Goal: Task Accomplishment & Management: Use online tool/utility

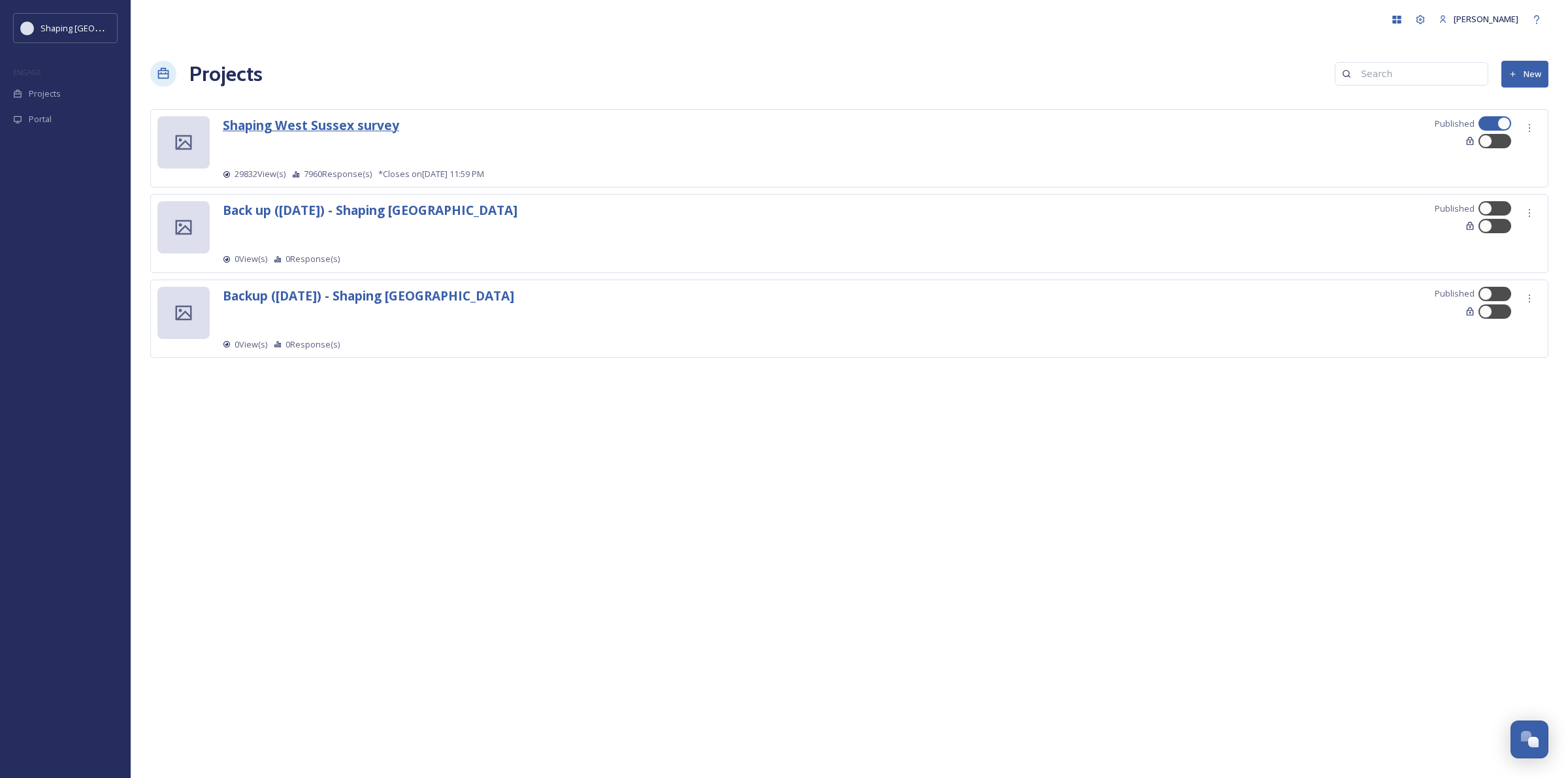
click at [350, 129] on strong "Shaping West Sussex survey" at bounding box center [311, 124] width 177 height 17
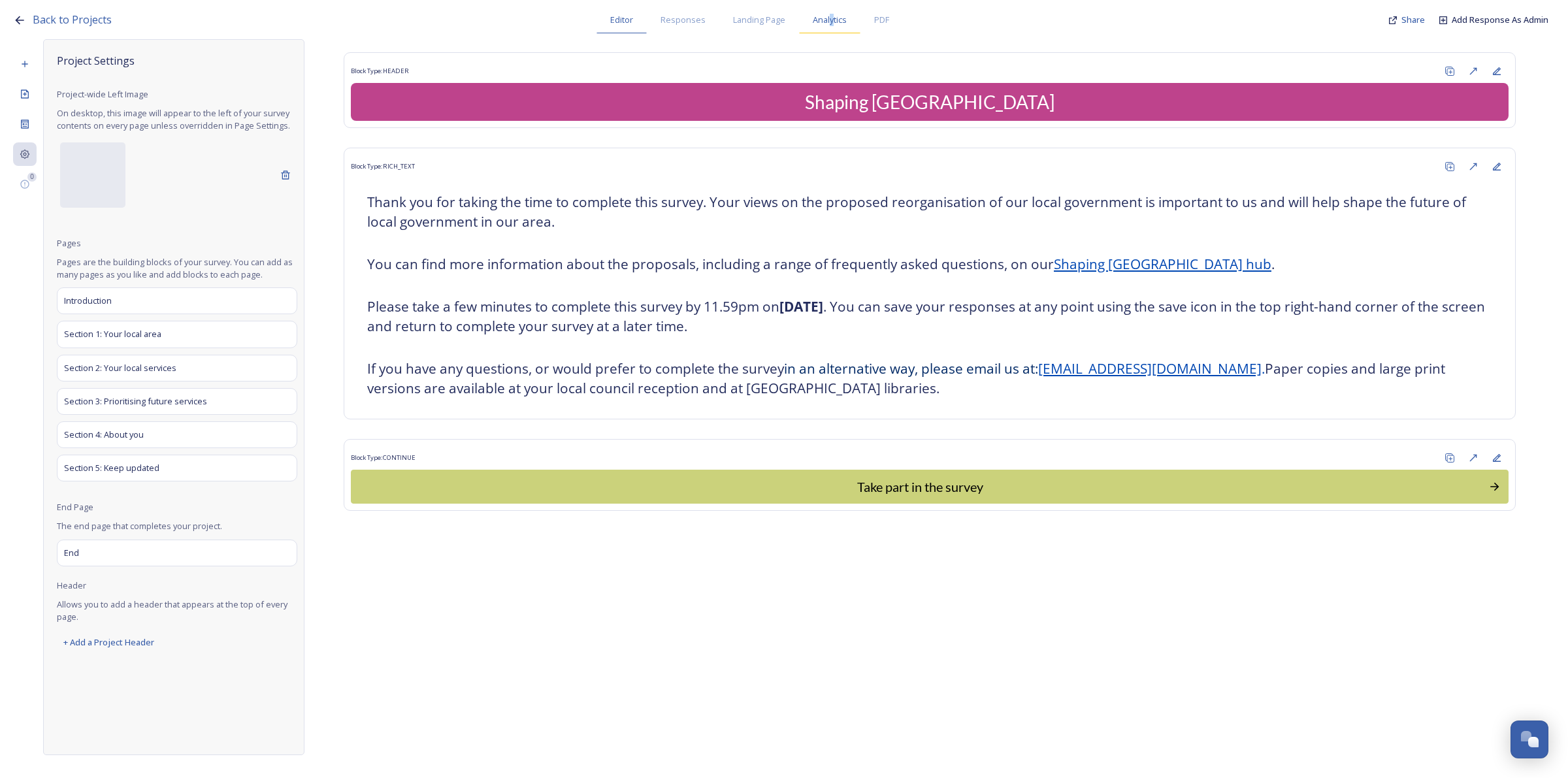
click at [831, 17] on span "Analytics" at bounding box center [829, 19] width 34 height 12
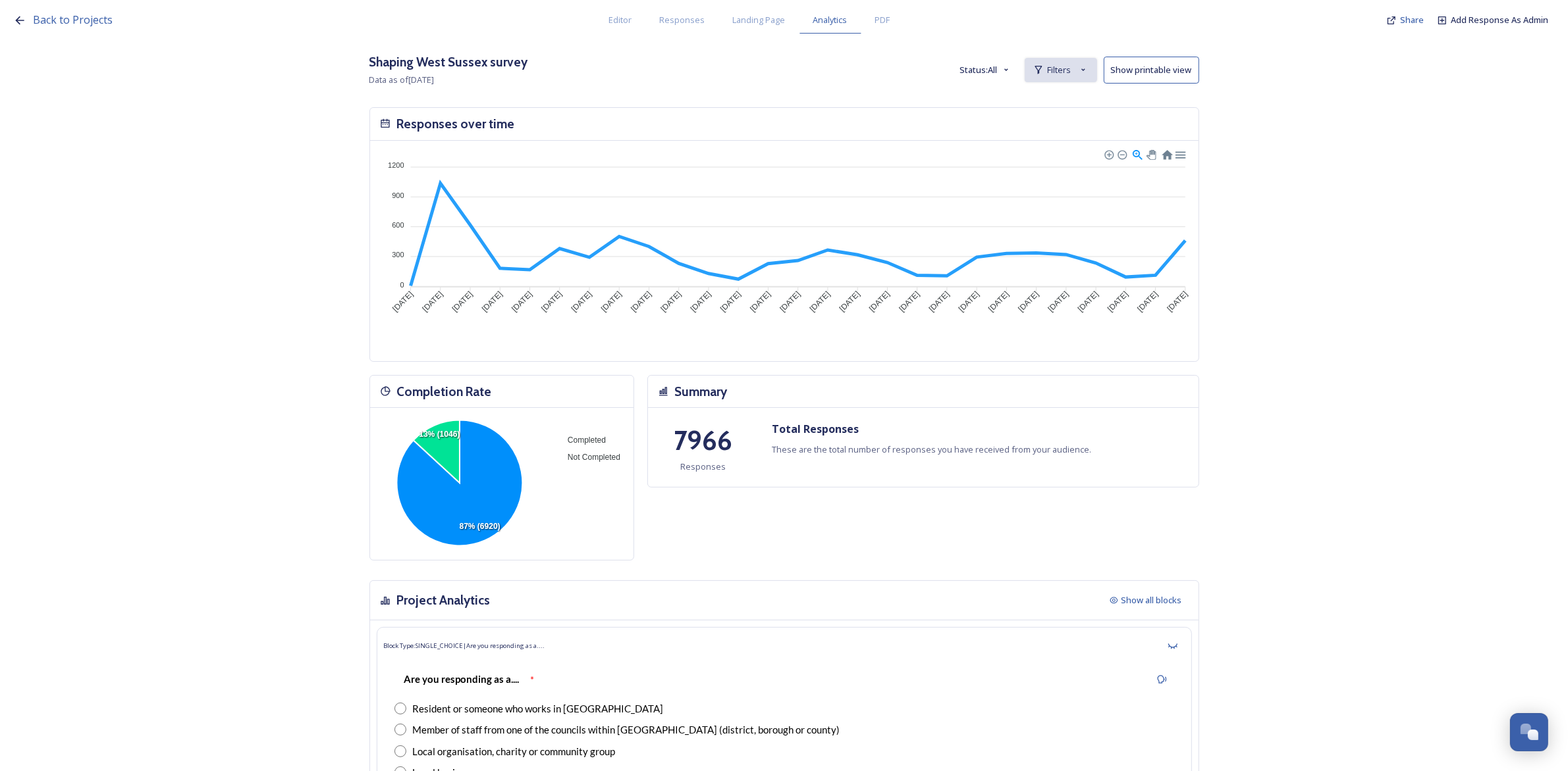
click at [1088, 66] on icon at bounding box center [1082, 70] width 10 height 10
click at [1085, 98] on span "New Filter" at bounding box center [1066, 98] width 39 height 12
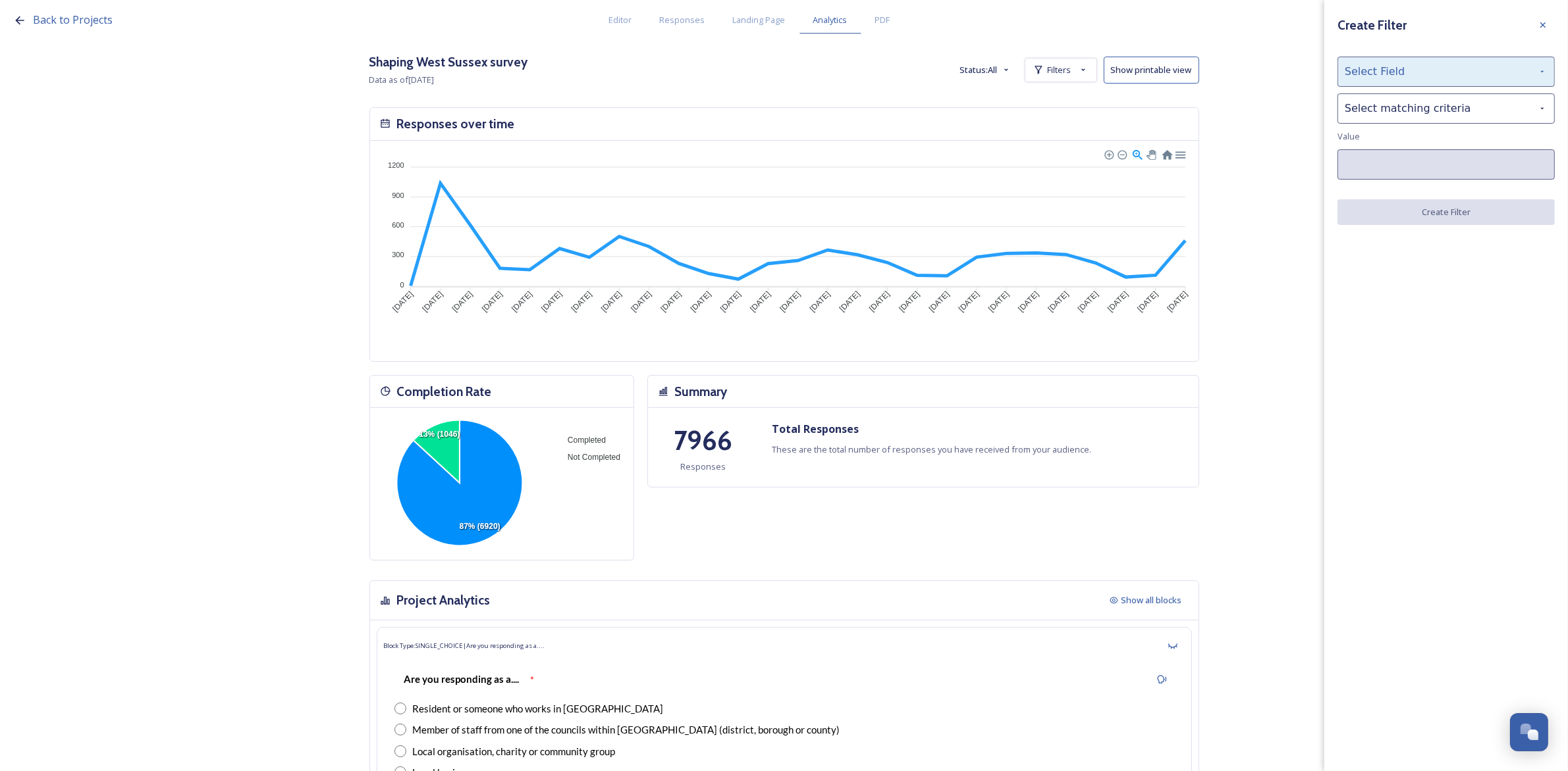
click at [1414, 71] on div "Select Field" at bounding box center [1446, 71] width 217 height 31
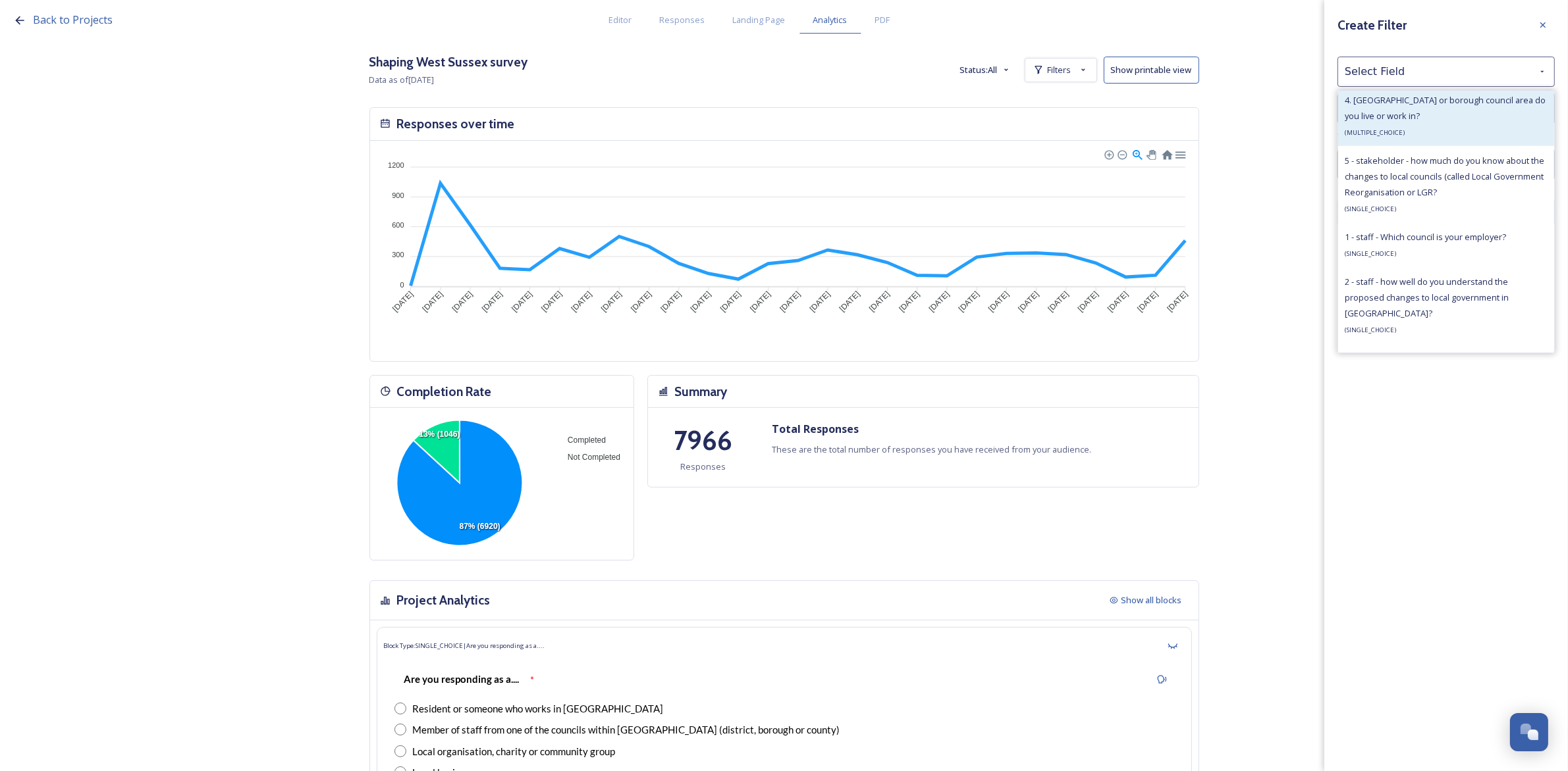
scroll to position [905, 0]
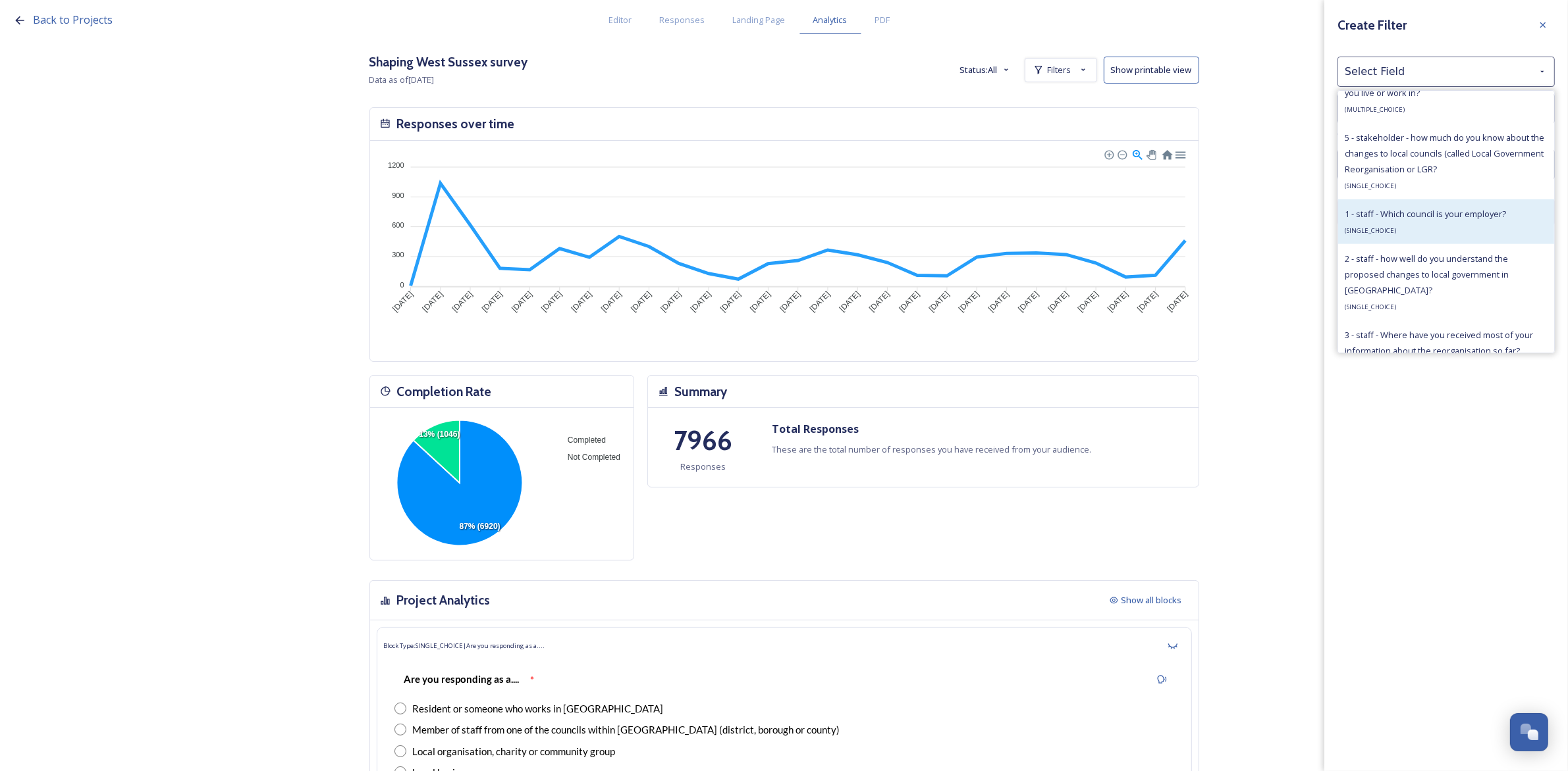
click at [1426, 228] on div "1 - staff - Which council is your employer? ( SINGLE_CHOICE )" at bounding box center [1425, 222] width 162 height 32
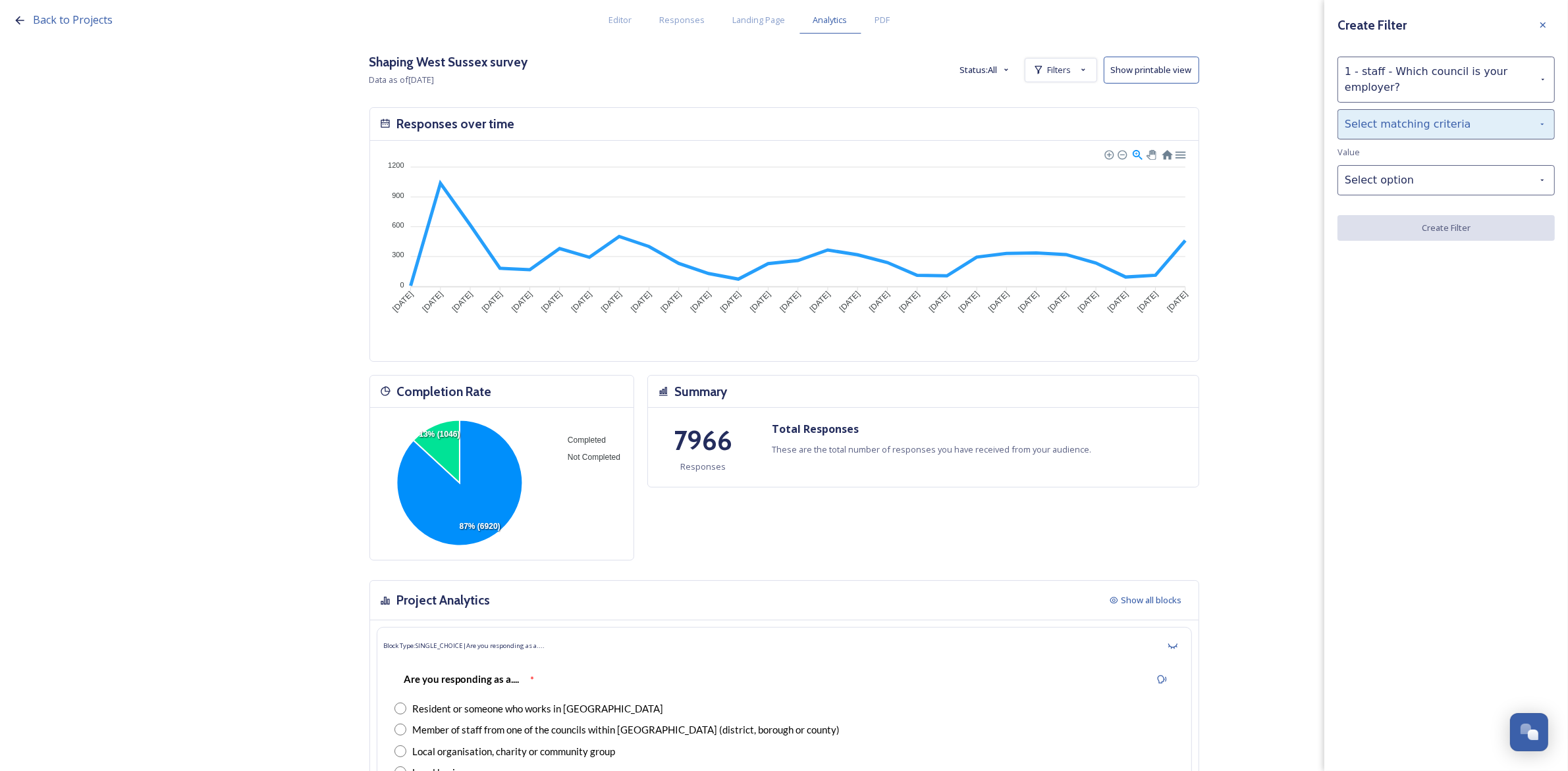
click at [1397, 130] on div "Select matching criteria" at bounding box center [1446, 124] width 217 height 31
click at [1392, 155] on div "is" at bounding box center [1445, 158] width 216 height 29
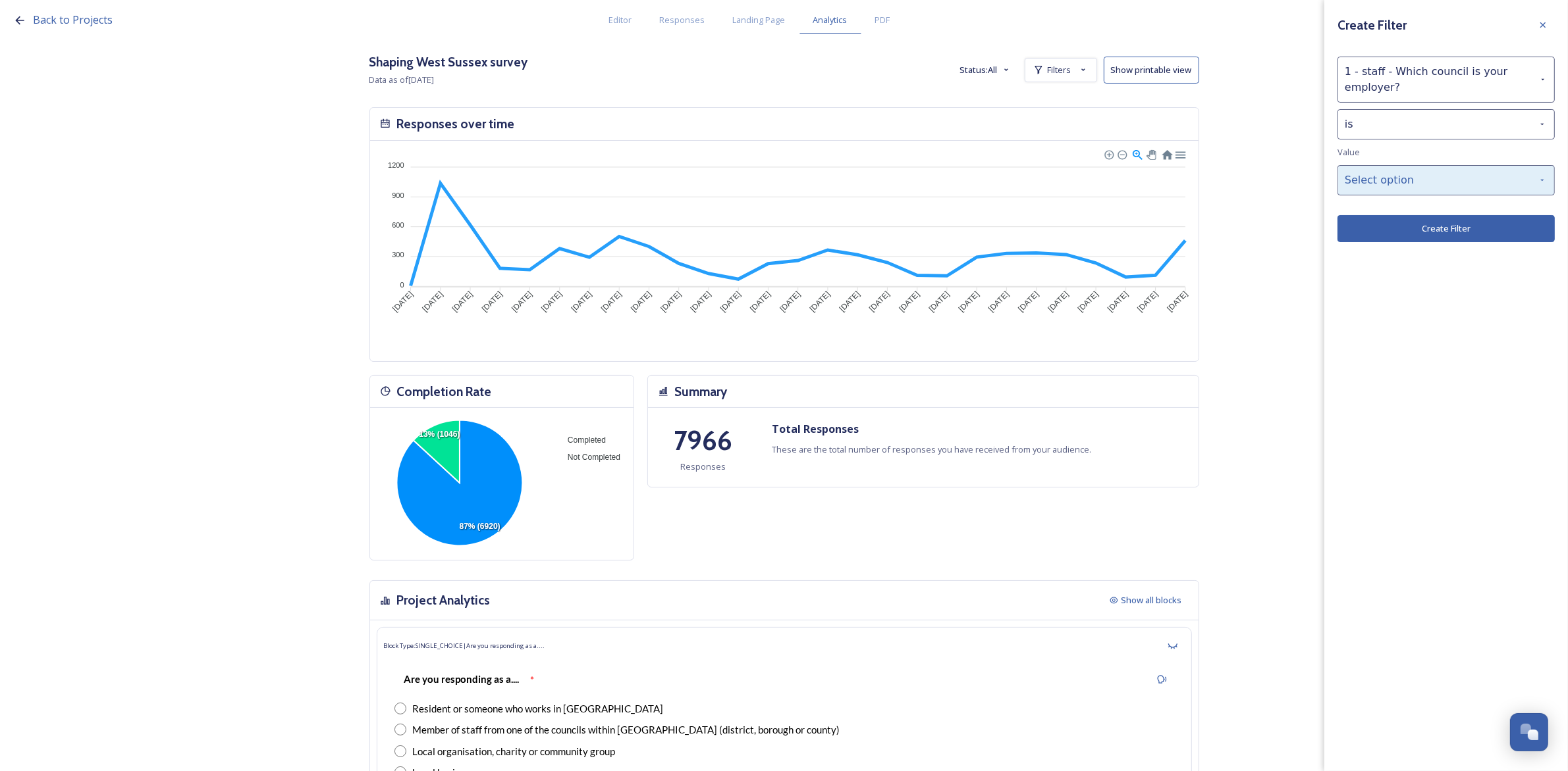
click at [1419, 182] on div "Select option" at bounding box center [1446, 180] width 217 height 31
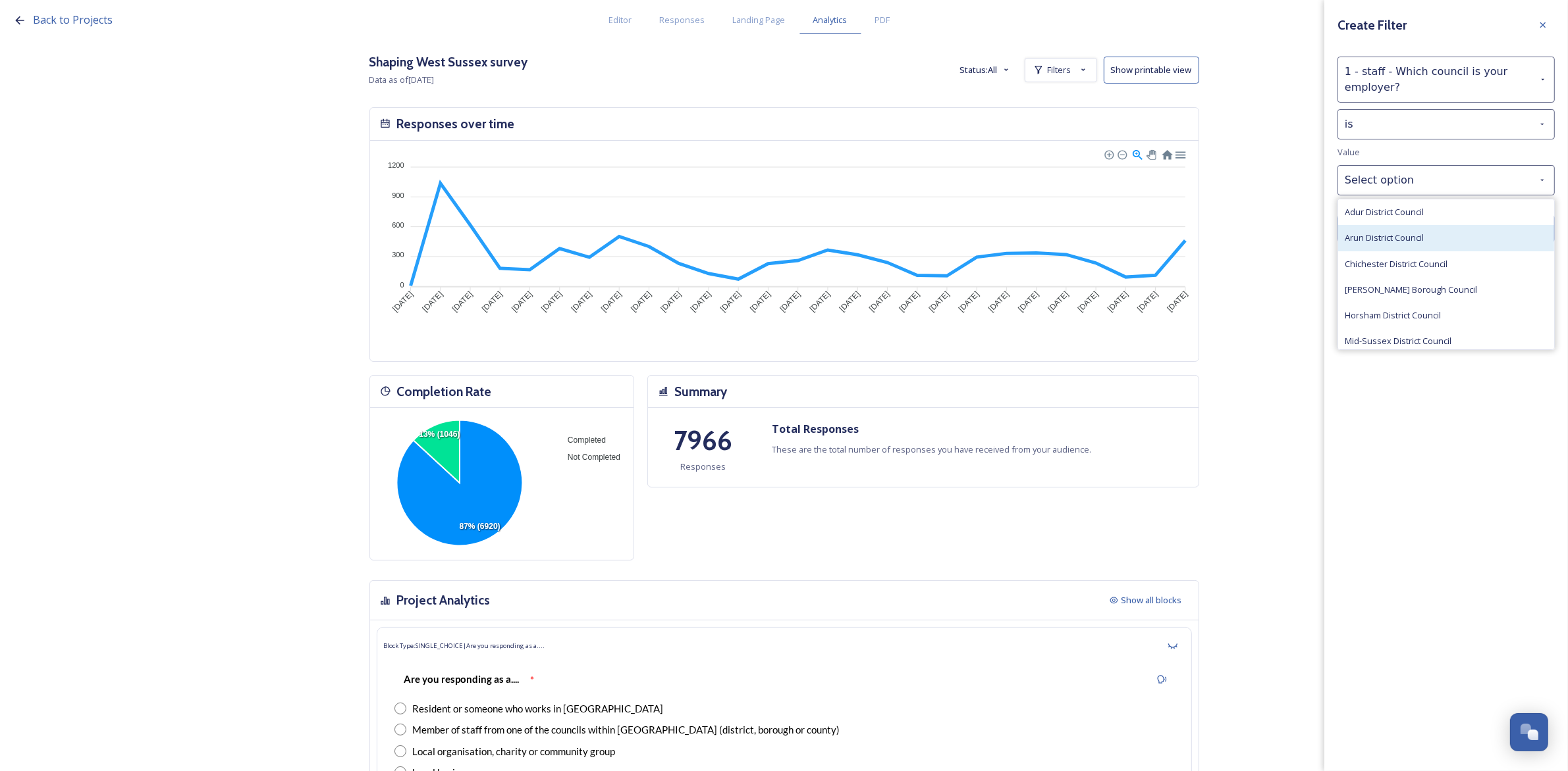
scroll to position [55, 0]
drag, startPoint x: 1439, startPoint y: 332, endPoint x: 1441, endPoint y: 290, distance: 42.0
click at [1438, 333] on span "West Sussex County Council" at bounding box center [1400, 338] width 112 height 12
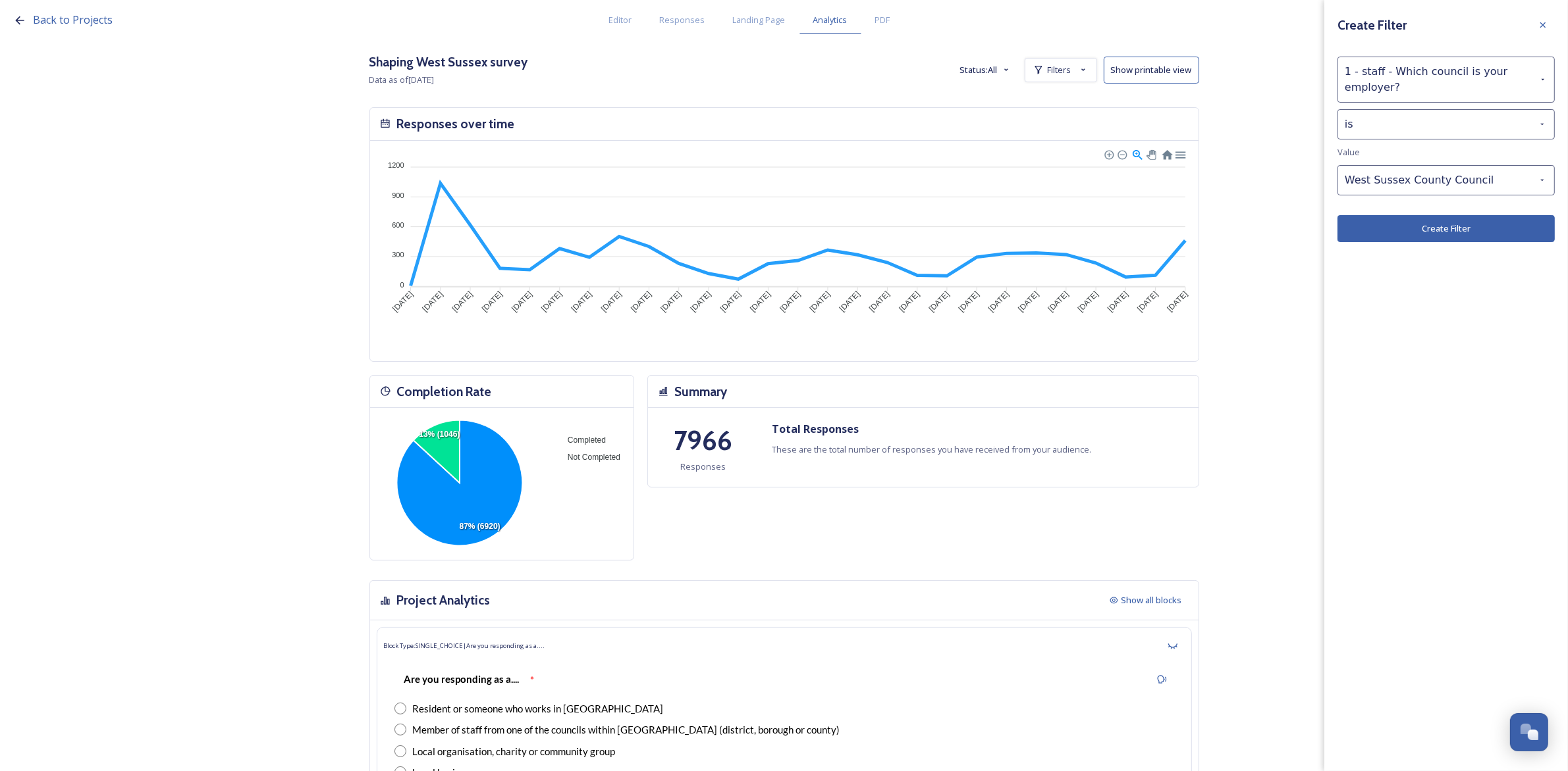
click at [1446, 232] on button "Create Filter" at bounding box center [1446, 228] width 217 height 27
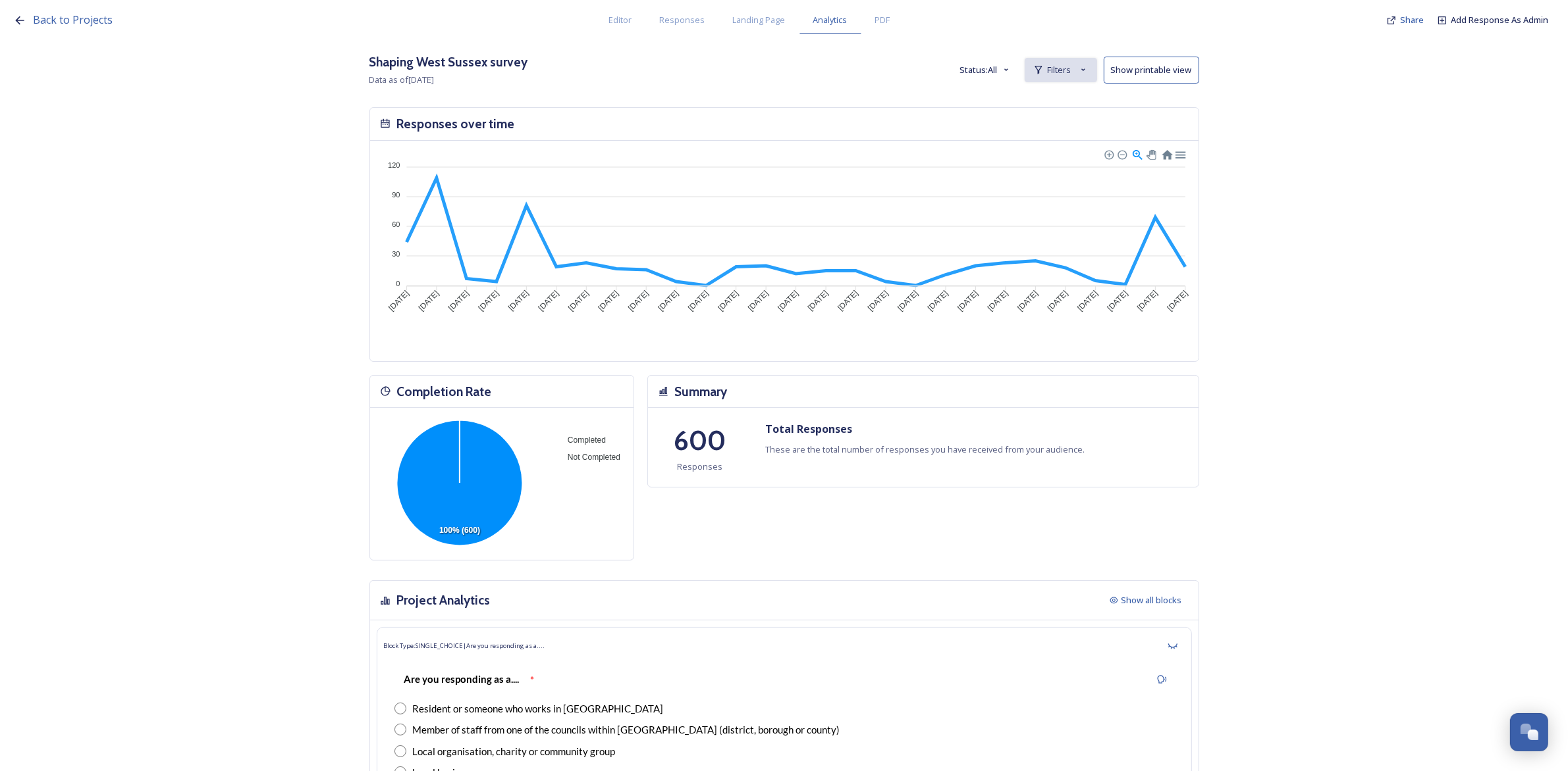
click at [1064, 80] on div "Filters" at bounding box center [1061, 70] width 72 height 24
click at [952, 94] on div "1 - staff - Which council is your employer?" at bounding box center [877, 100] width 162 height 16
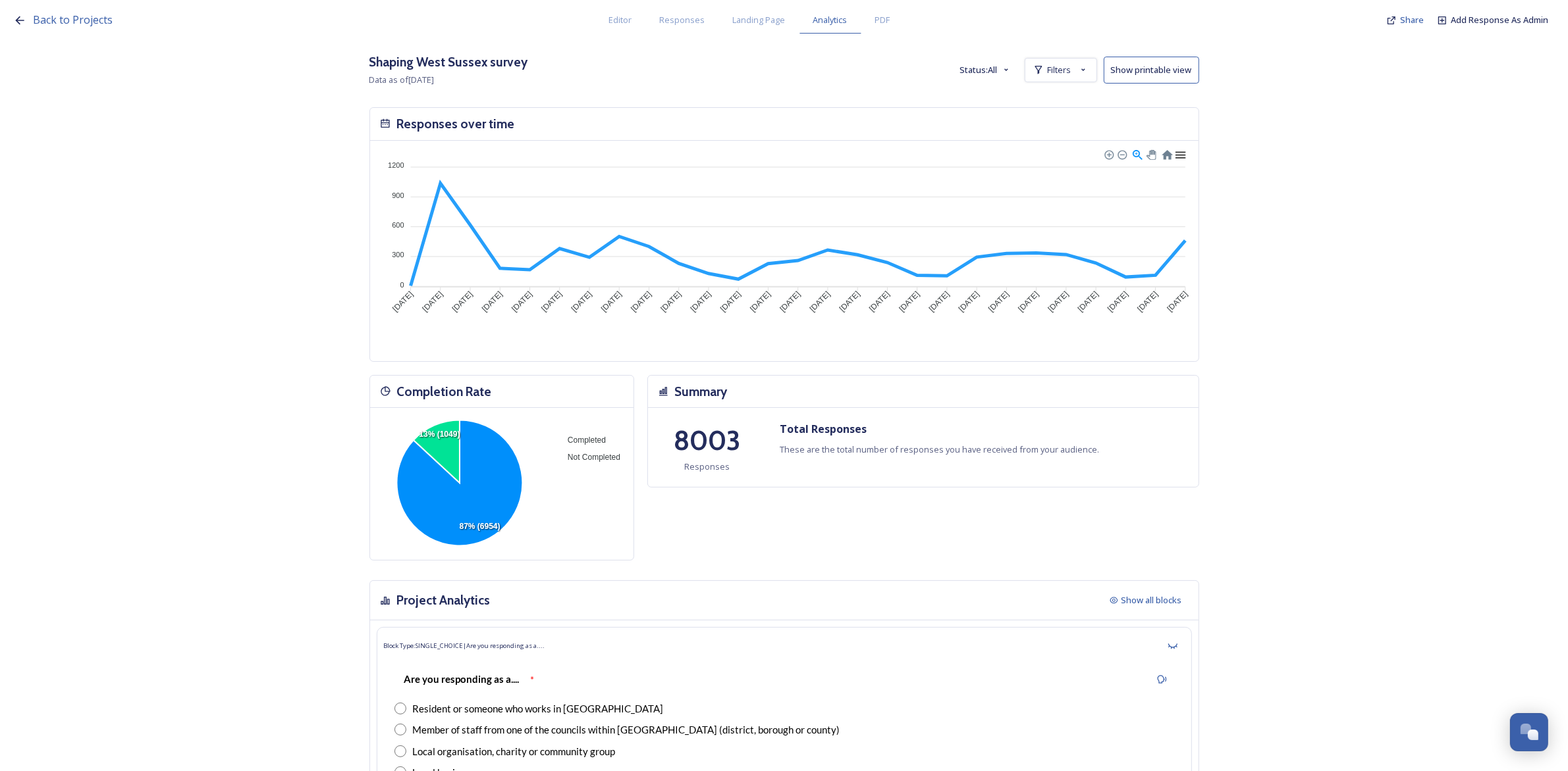
click at [1185, 156] on div at bounding box center [1179, 154] width 11 height 11
click at [1175, 196] on div "Download PNG" at bounding box center [1147, 194] width 68 height 19
click at [153, 300] on div "Back to Projects Editor Responses Landing Page Analytics PDF Share Add Response…" at bounding box center [784, 385] width 1568 height 771
